Goal: Task Accomplishment & Management: Use online tool/utility

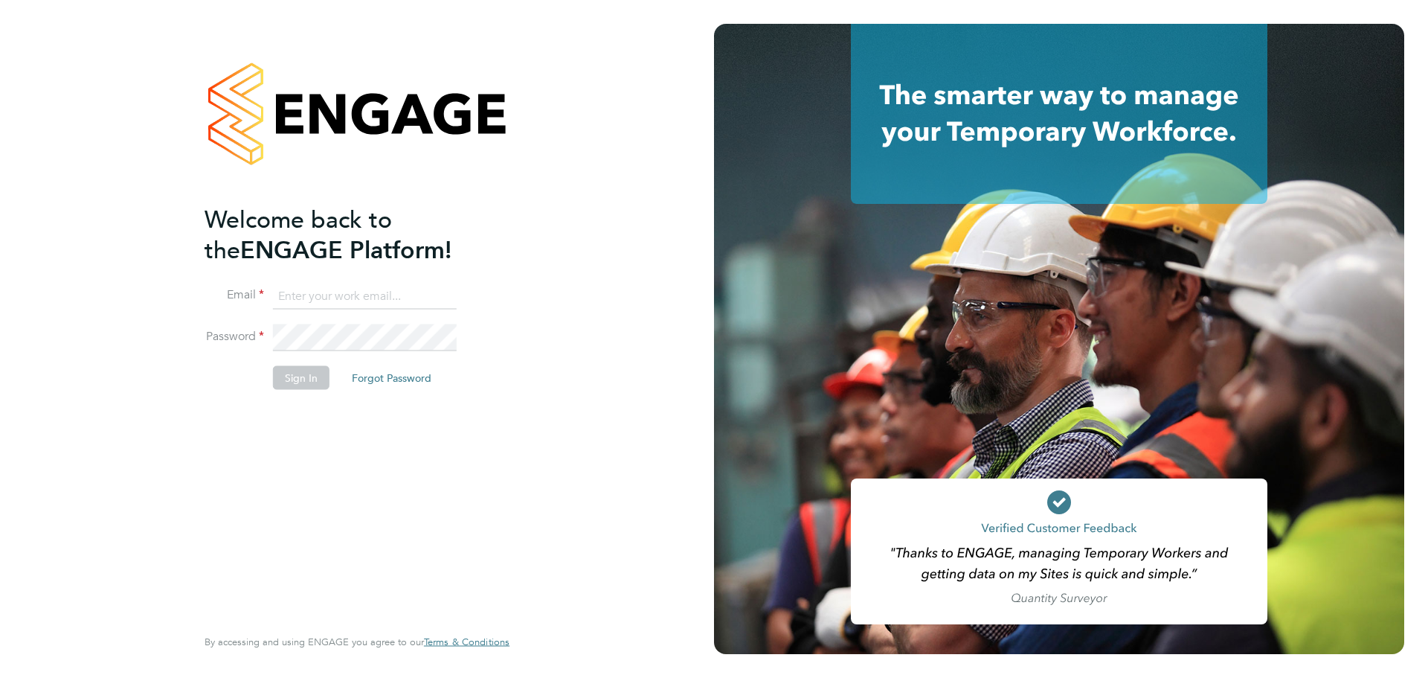
type input "emma@ivyresourcegroup.com"
click at [298, 373] on button "Sign In" at bounding box center [301, 378] width 57 height 24
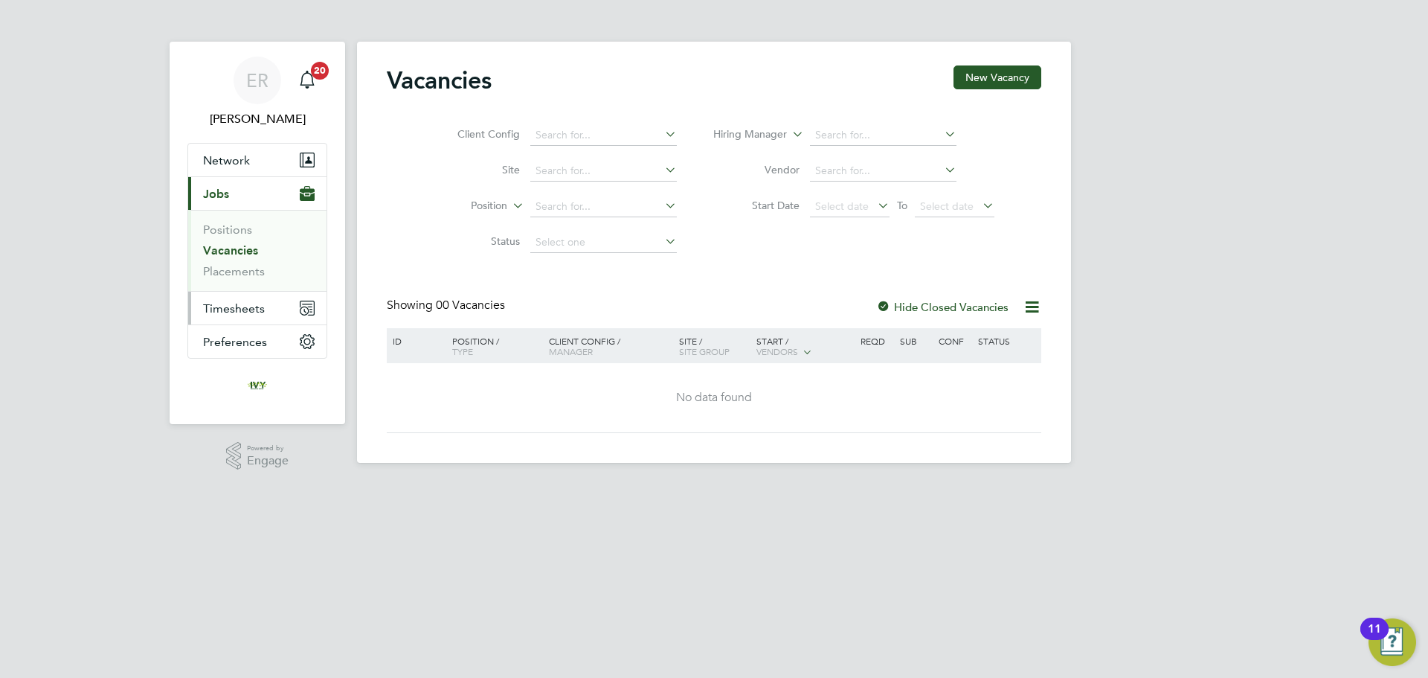
click at [256, 311] on span "Timesheets" at bounding box center [234, 308] width 62 height 14
click at [243, 263] on link "Timesheets" at bounding box center [234, 263] width 62 height 14
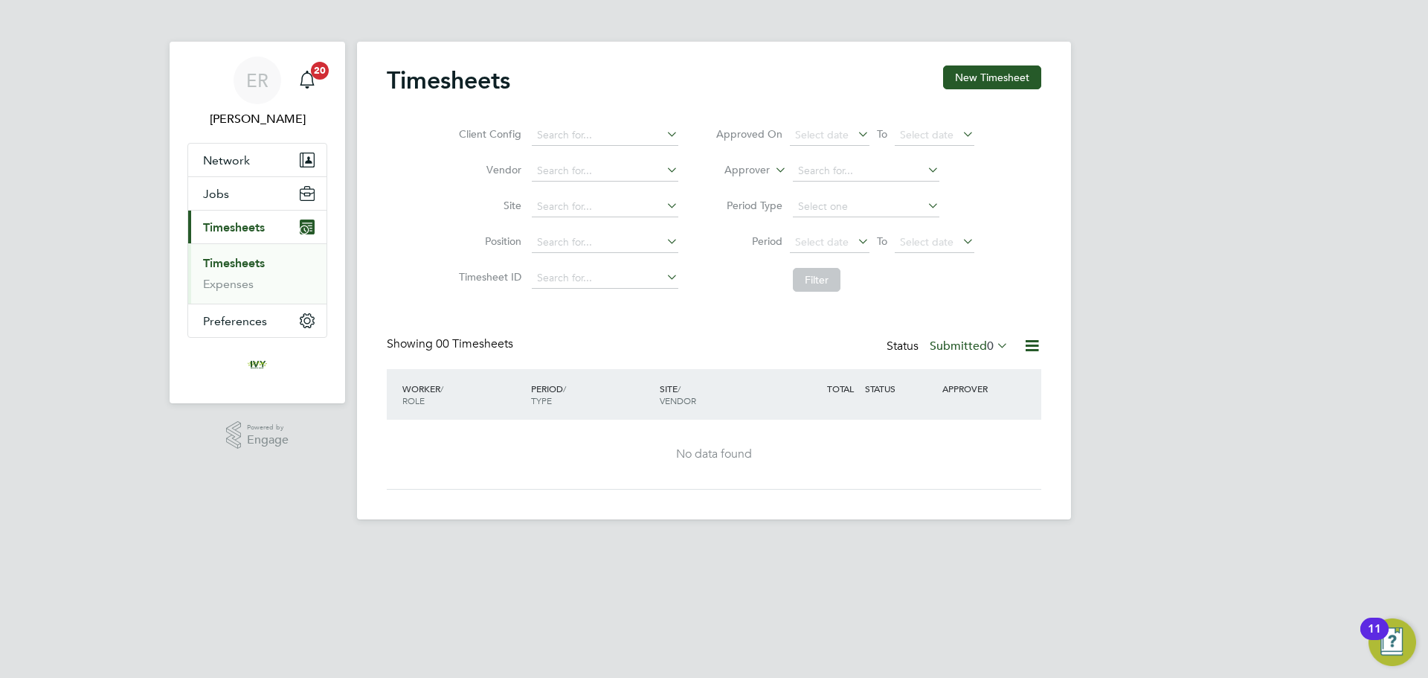
click at [964, 347] on label "Submitted 0" at bounding box center [969, 345] width 79 height 15
click at [966, 433] on li "Approved" at bounding box center [955, 435] width 68 height 21
